Goal: Task Accomplishment & Management: Manage account settings

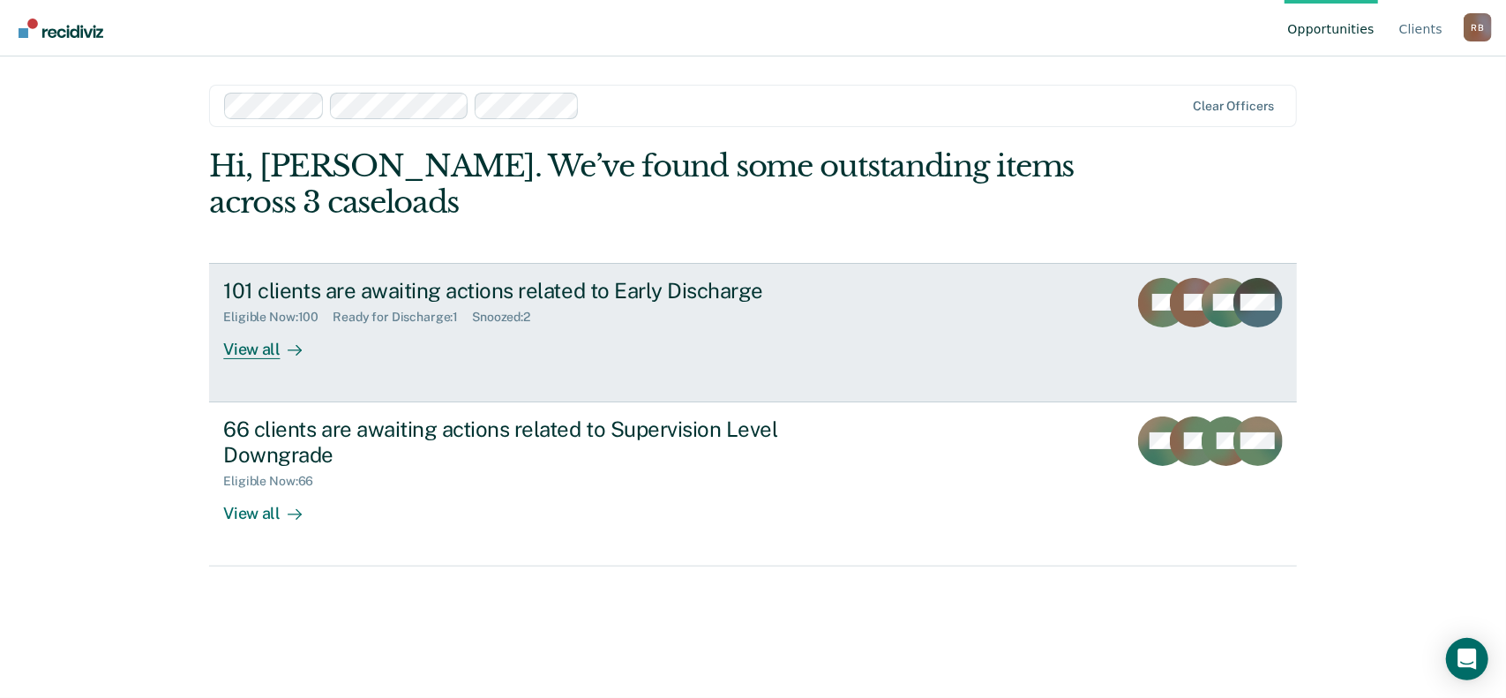
click at [692, 294] on div "101 clients are awaiting actions related to Early Discharge" at bounding box center [532, 291] width 619 height 26
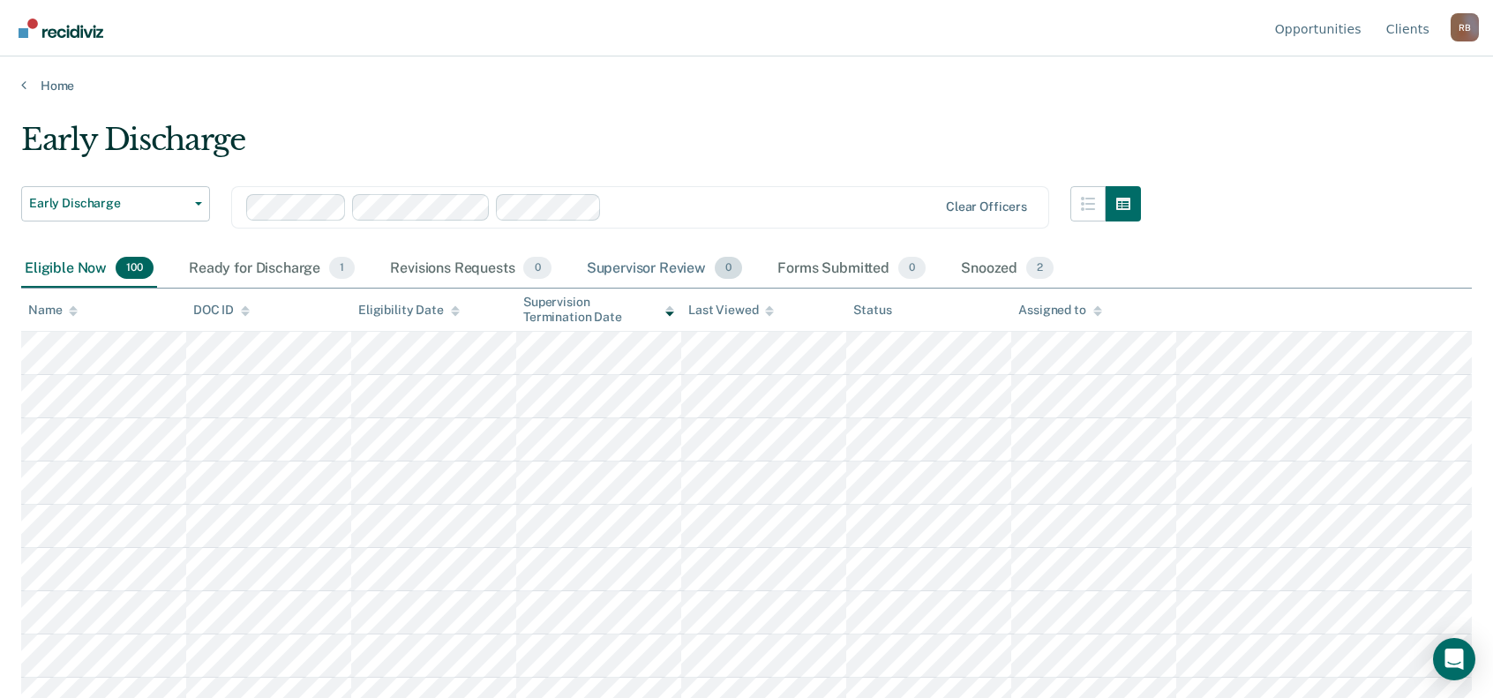
click at [665, 270] on div "Supervisor Review 0" at bounding box center [664, 269] width 163 height 39
